Goal: Find contact information: Find contact information

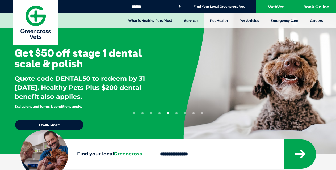
click at [160, 113] on button "4" at bounding box center [159, 113] width 2 height 2
click at [159, 114] on button "4" at bounding box center [159, 113] width 2 height 2
click at [151, 113] on button "3" at bounding box center [151, 113] width 2 height 2
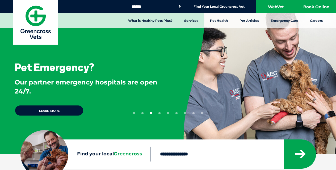
click at [143, 113] on button "2" at bounding box center [142, 113] width 2 height 2
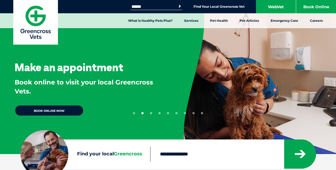
click at [134, 114] on div "Make an appointment Book online to visit your local Greencross Vets. BOOK ONLIN…" at bounding box center [85, 77] width 171 height 154
click at [134, 113] on button "1" at bounding box center [134, 113] width 2 height 2
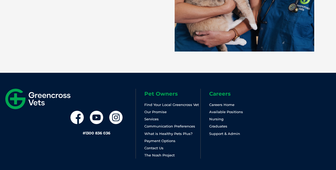
scroll to position [1181, 0]
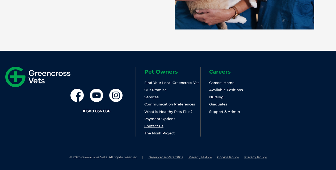
click at [155, 127] on link "Contact Us" at bounding box center [153, 126] width 19 height 4
